Goal: Task Accomplishment & Management: Use online tool/utility

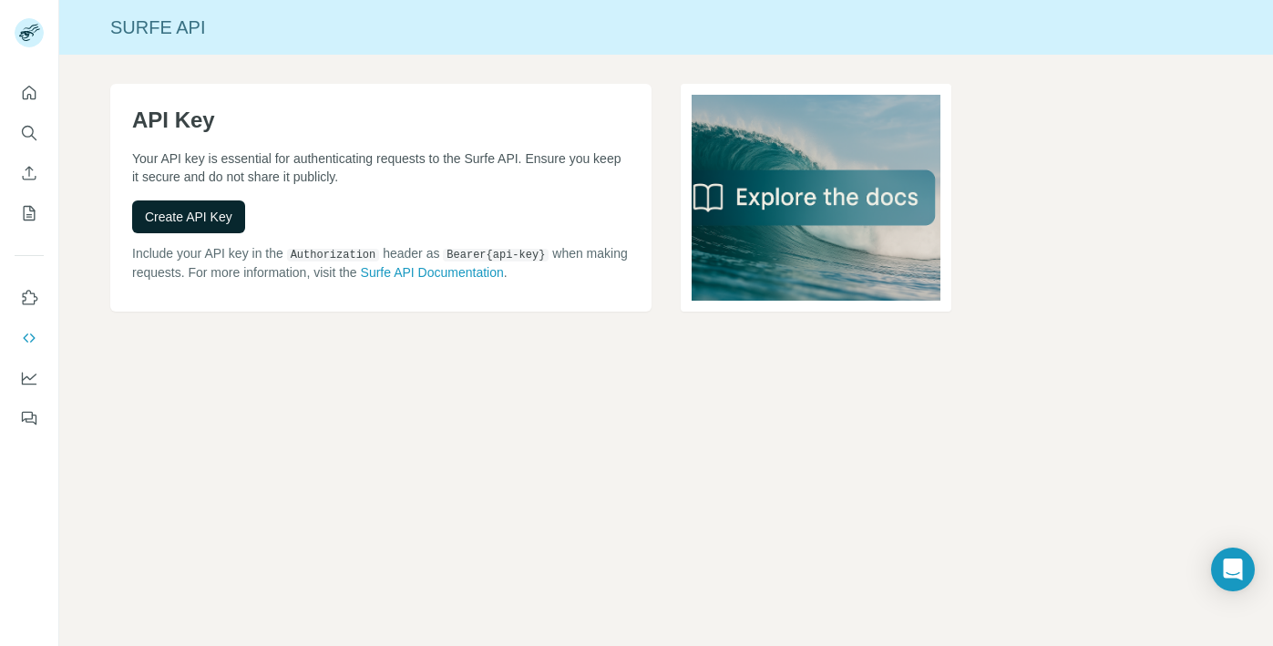
click at [211, 222] on span "Create API Key" at bounding box center [188, 217] width 87 height 18
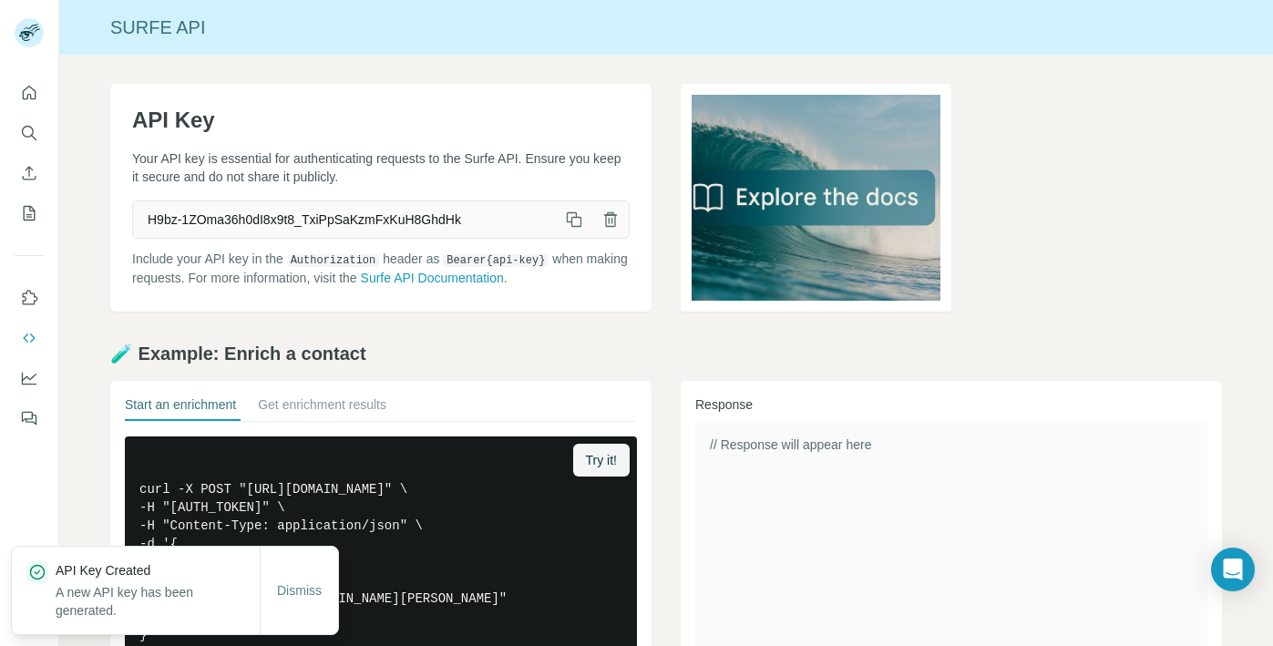
click at [539, 332] on div "API Key Your API key is essential for authenticating requests to the Surfe API.…" at bounding box center [666, 496] width 1214 height 883
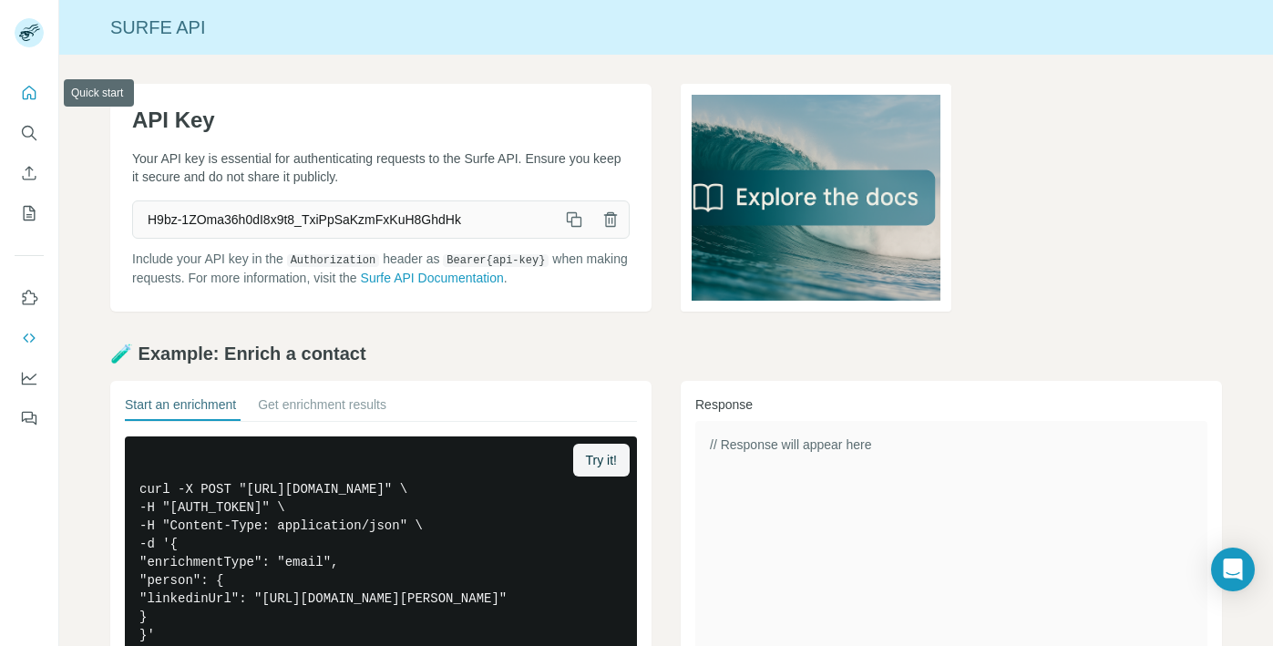
click at [32, 96] on icon "Quick start" at bounding box center [29, 93] width 18 height 18
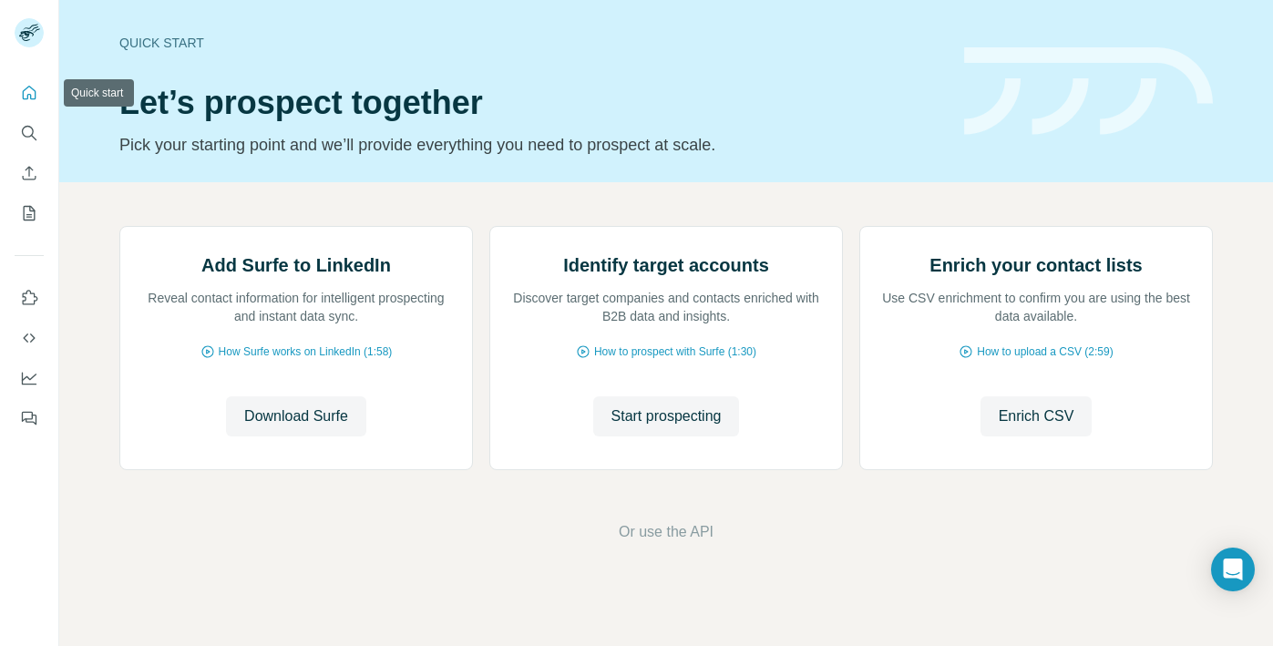
click at [22, 97] on icon "Quick start" at bounding box center [29, 93] width 18 height 18
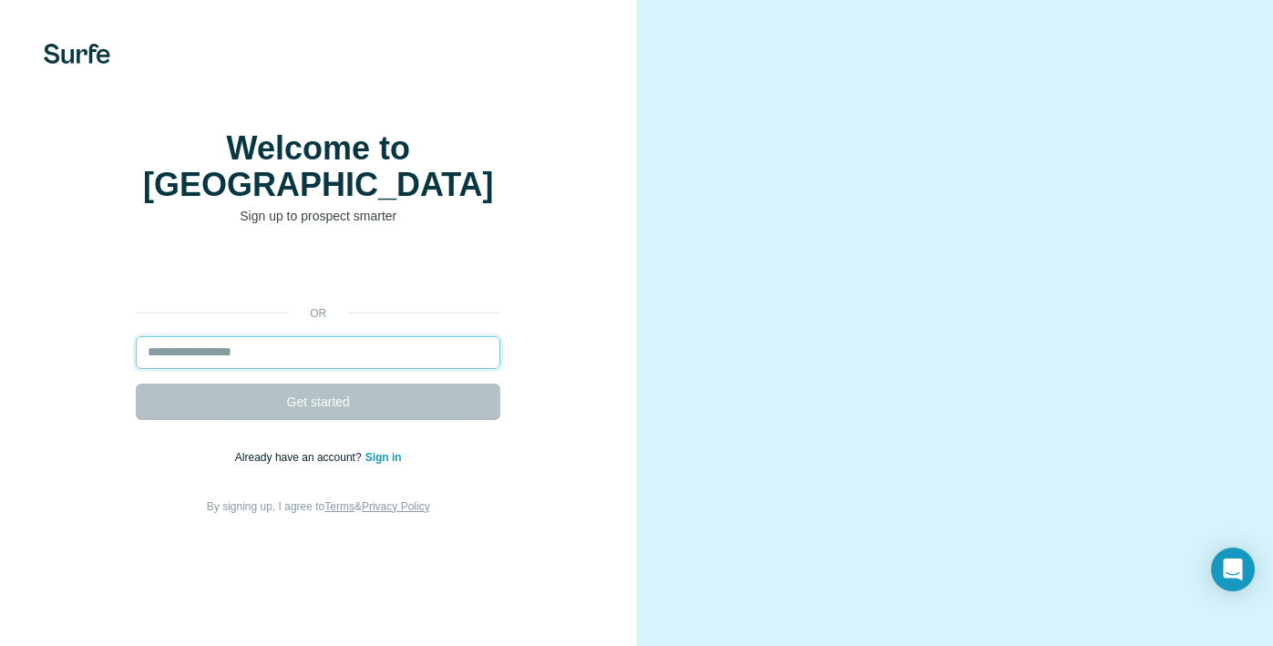
click at [395, 364] on input "email" at bounding box center [318, 352] width 364 height 33
click at [402, 351] on input "email" at bounding box center [318, 352] width 364 height 33
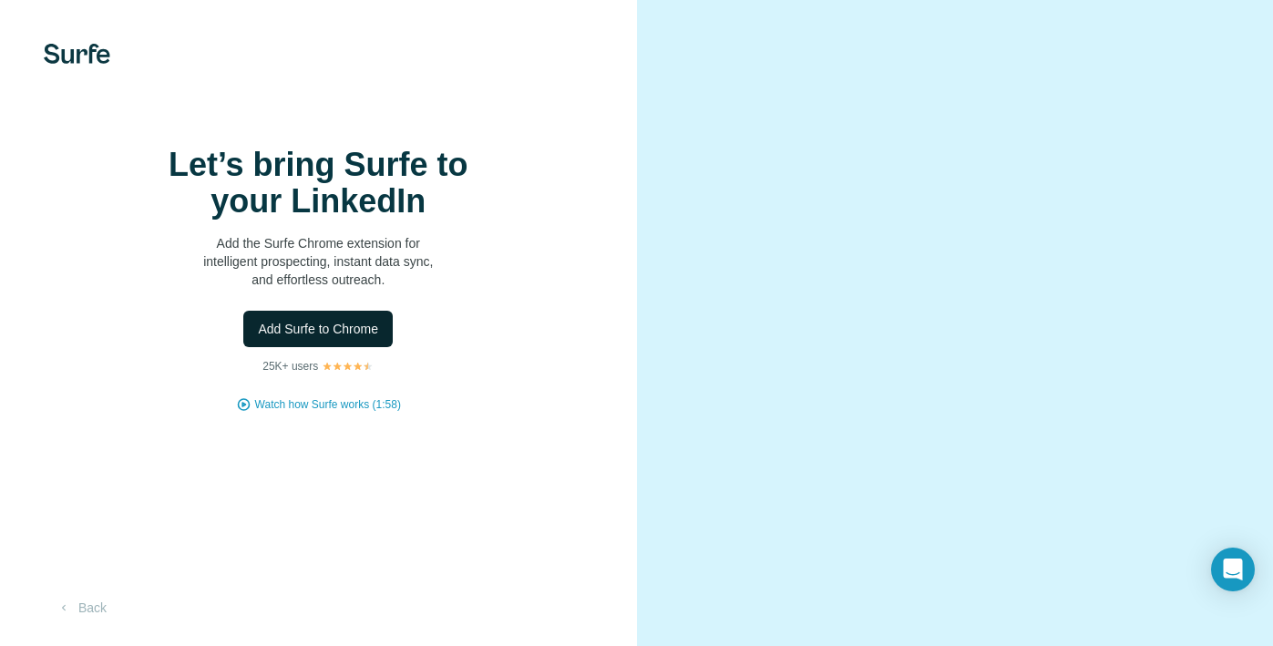
click at [360, 338] on span "Add Surfe to Chrome" at bounding box center [318, 329] width 120 height 18
